Goal: Check status: Check status

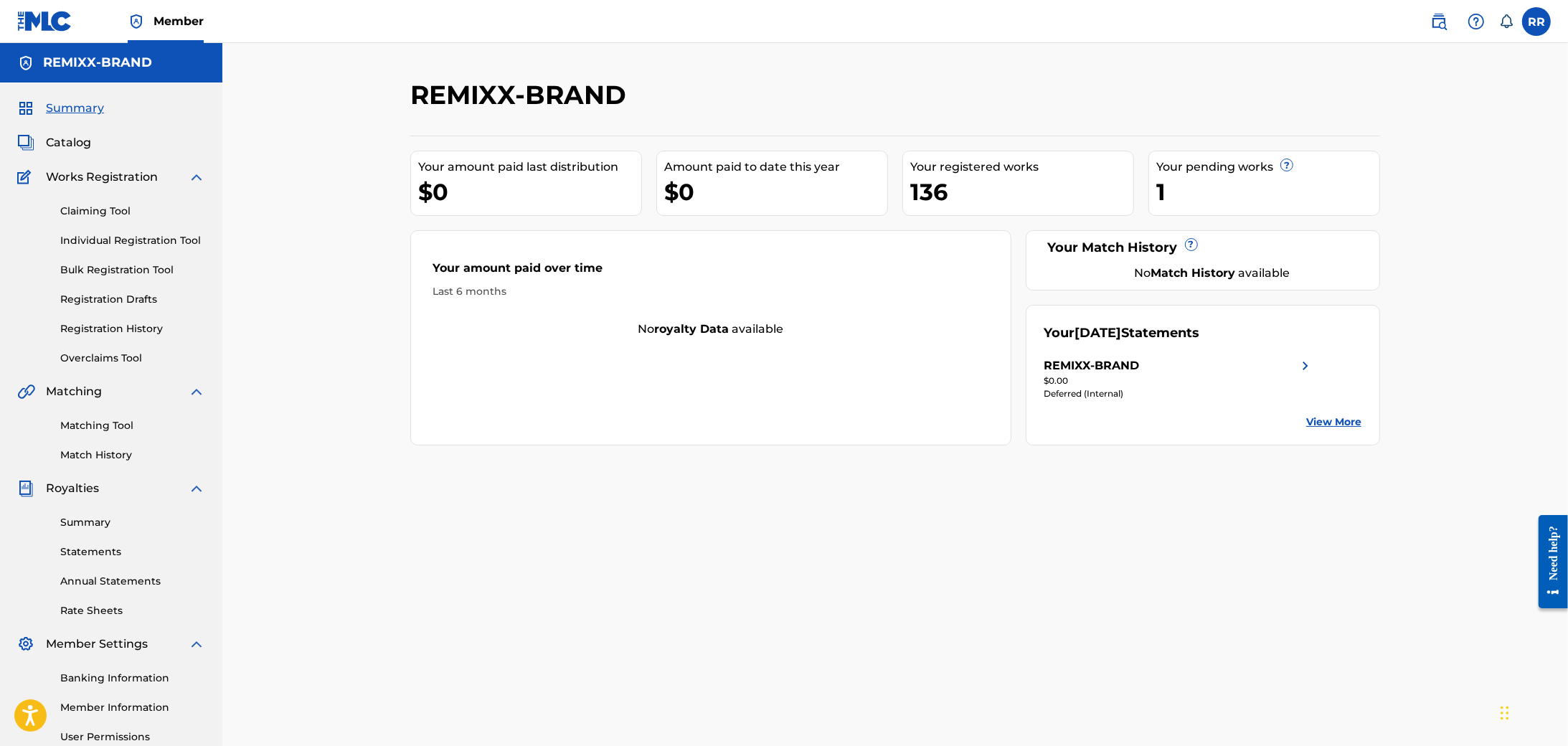
click at [1309, 369] on img at bounding box center [1305, 366] width 18 height 17
